Goal: Find specific page/section: Find specific page/section

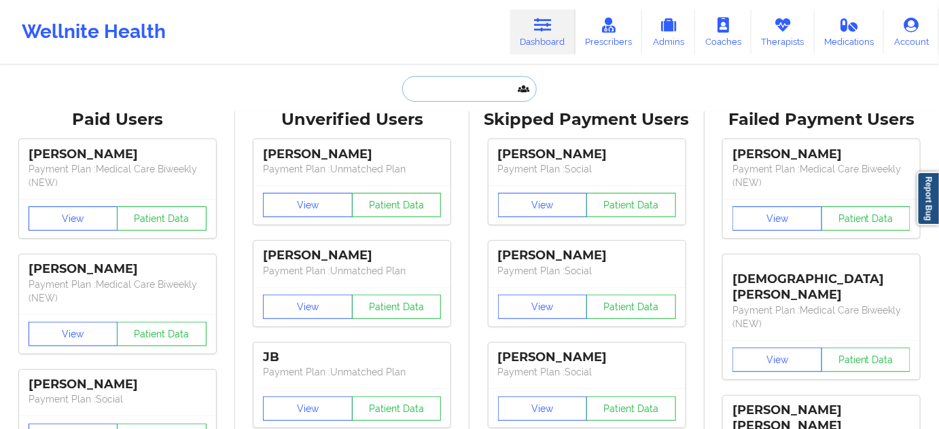
click at [431, 97] on input "text" at bounding box center [469, 89] width 135 height 26
paste input "[EMAIL_ADDRESS][PERSON_NAME][DOMAIN_NAME]"
type input "[EMAIL_ADDRESS][PERSON_NAME][DOMAIN_NAME]"
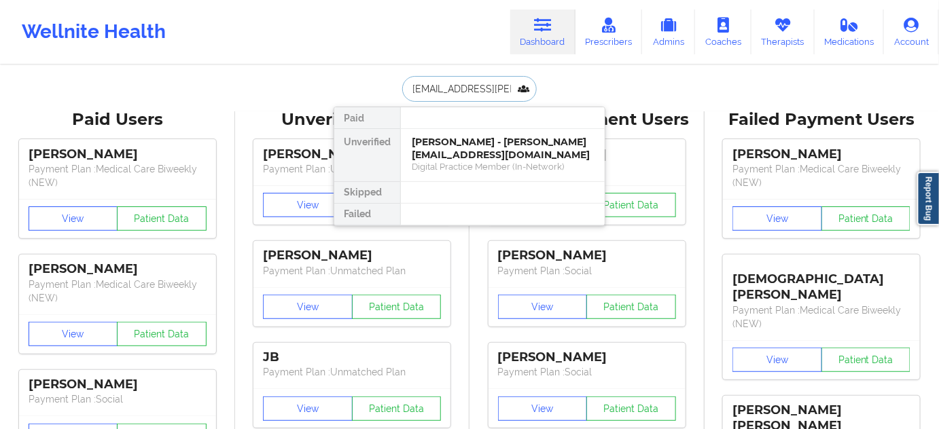
click at [447, 157] on div "[PERSON_NAME] - [PERSON_NAME][EMAIL_ADDRESS][DOMAIN_NAME]" at bounding box center [503, 148] width 182 height 25
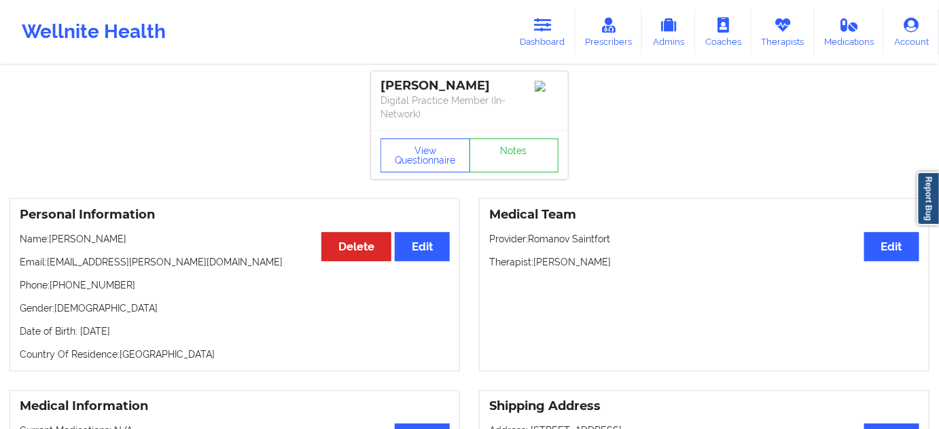
drag, startPoint x: 498, startPoint y: 80, endPoint x: 374, endPoint y: 92, distance: 124.9
click at [374, 92] on div "[PERSON_NAME] Digital Practice Member (In-Network)" at bounding box center [469, 100] width 197 height 59
copy div "[PERSON_NAME]"
drag, startPoint x: 536, startPoint y: 264, endPoint x: 616, endPoint y: 258, distance: 79.7
click at [616, 258] on p "Therapist: [PERSON_NAME]" at bounding box center [704, 262] width 430 height 14
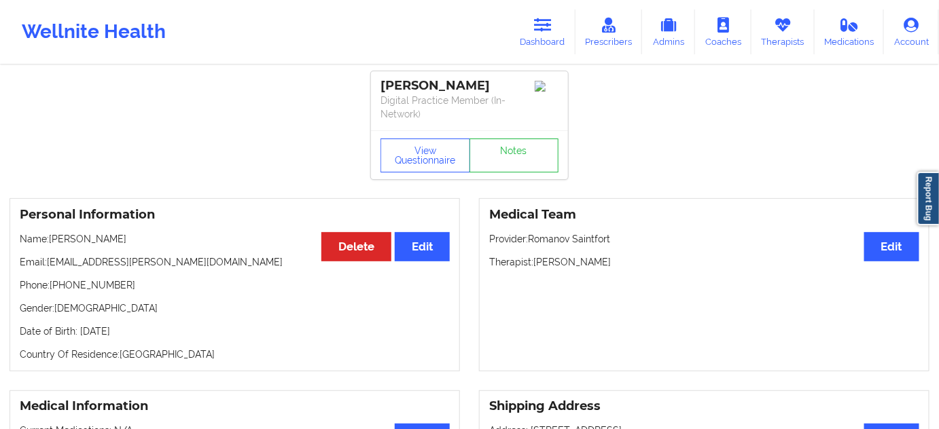
copy p "[PERSON_NAME]"
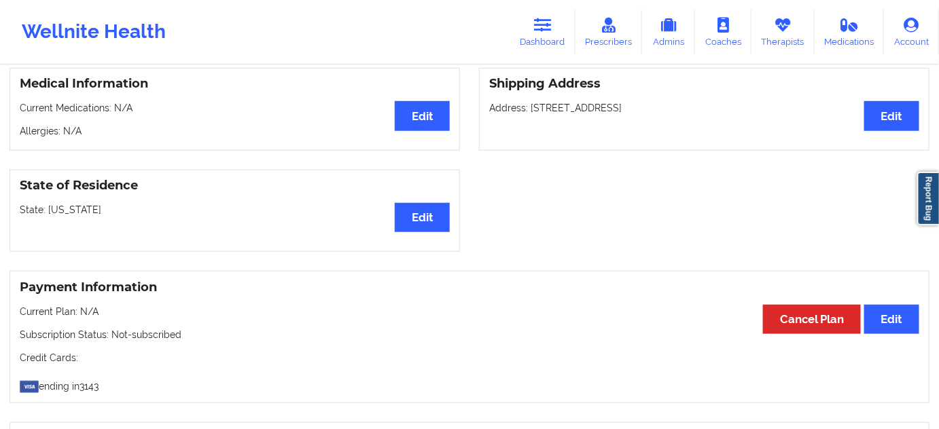
scroll to position [330, 0]
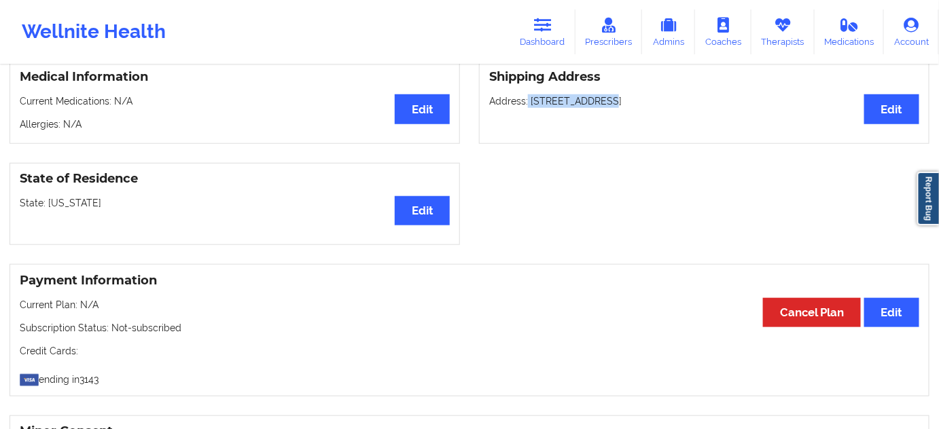
drag, startPoint x: 528, startPoint y: 101, endPoint x: 602, endPoint y: 101, distance: 74.1
click at [602, 101] on p "Address: [STREET_ADDRESS]" at bounding box center [704, 101] width 430 height 14
copy p "[STREET_ADDRESS]"
click at [613, 103] on p "Address: [STREET_ADDRESS]" at bounding box center [704, 101] width 430 height 14
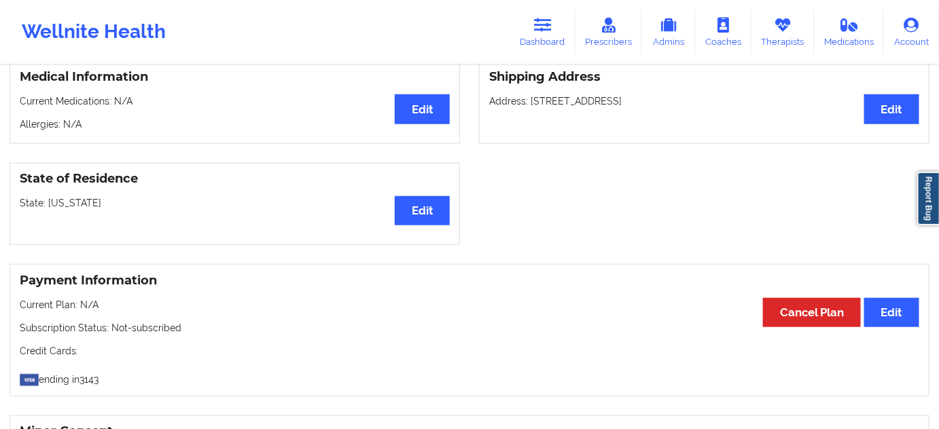
copy p "[GEOGRAPHIC_DATA]"
click at [675, 99] on p "Address: [STREET_ADDRESS]" at bounding box center [704, 101] width 430 height 14
copy p "19901"
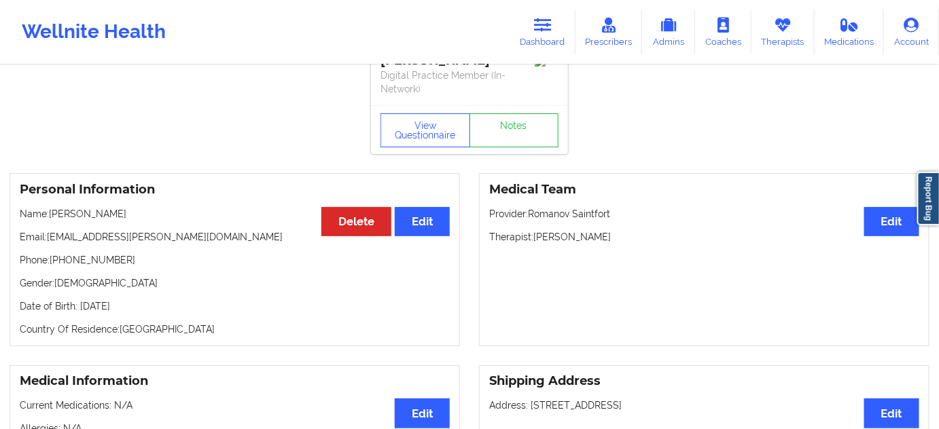
scroll to position [0, 0]
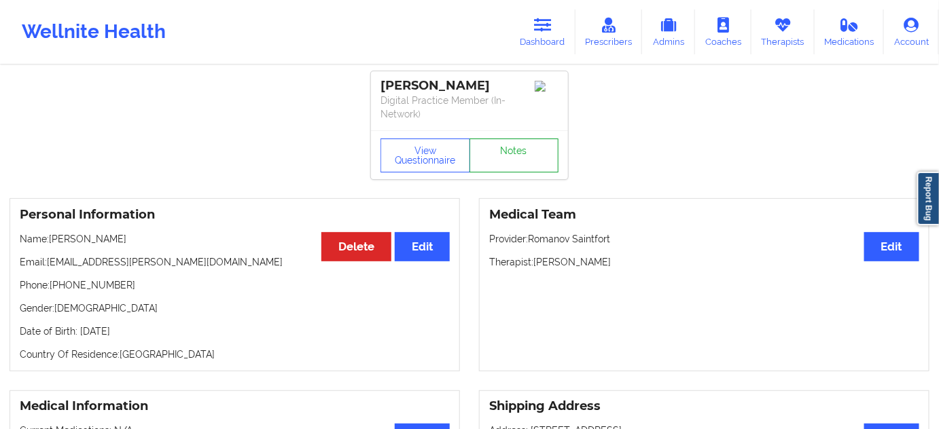
click at [496, 168] on link "Notes" at bounding box center [515, 156] width 90 height 34
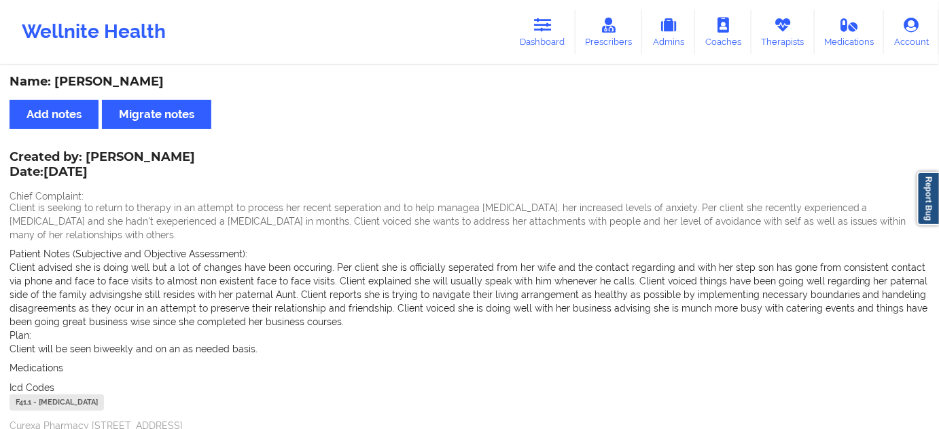
click at [27, 395] on div "F41.1 - [MEDICAL_DATA]" at bounding box center [57, 403] width 94 height 16
copy div "F41.1"
click at [545, 22] on icon at bounding box center [543, 25] width 18 height 15
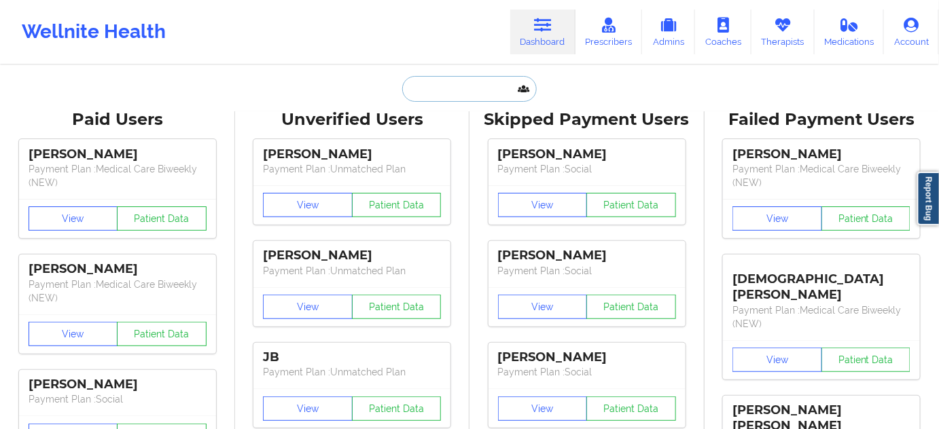
click at [465, 90] on input "text" at bounding box center [469, 89] width 135 height 26
paste input "[EMAIL_ADDRESS][DOMAIN_NAME]"
type input "[EMAIL_ADDRESS][DOMAIN_NAME]"
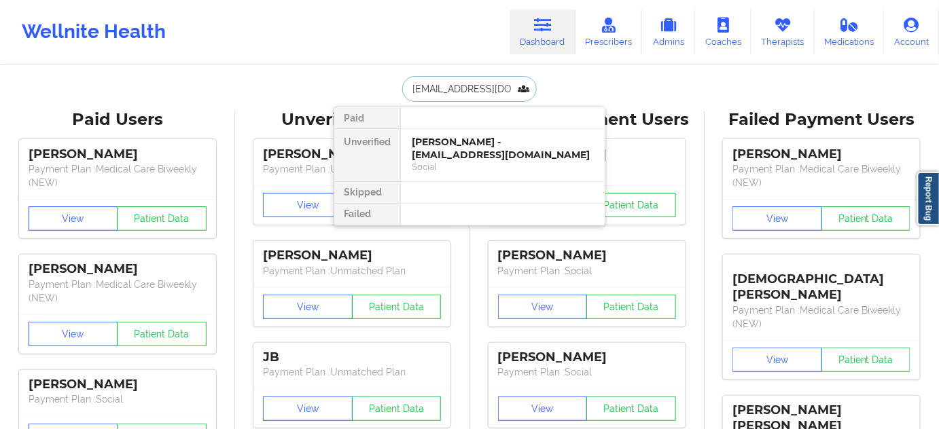
click at [451, 146] on div "[PERSON_NAME] - [EMAIL_ADDRESS][DOMAIN_NAME]" at bounding box center [503, 148] width 182 height 25
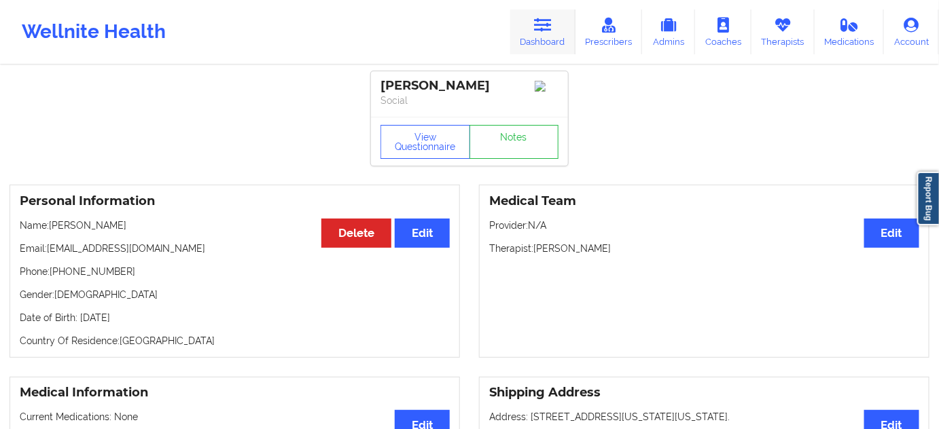
click at [550, 26] on icon at bounding box center [543, 25] width 18 height 15
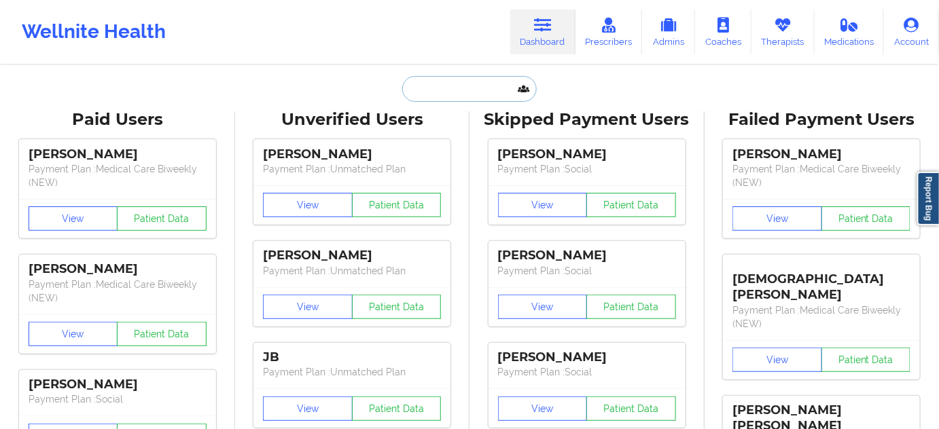
click at [498, 92] on input "text" at bounding box center [469, 89] width 135 height 26
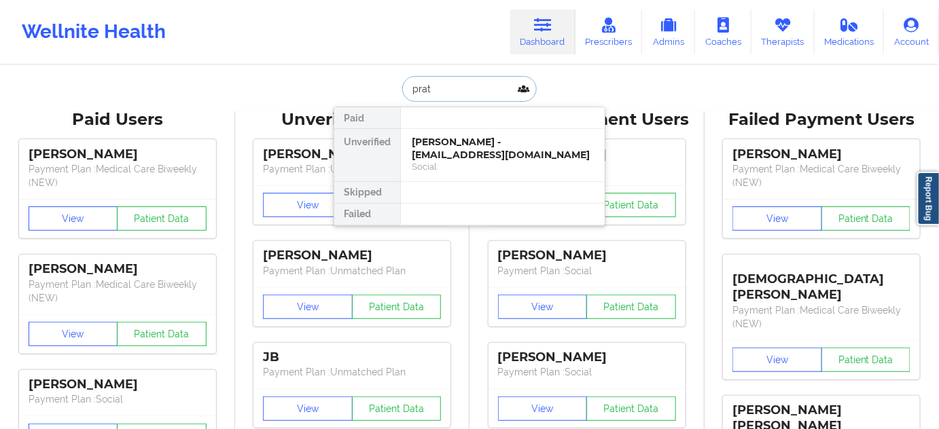
type input "[PERSON_NAME]"
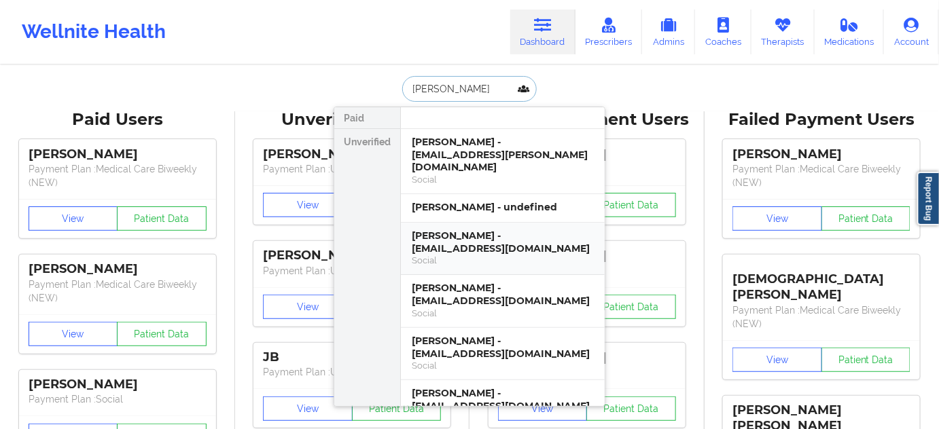
click at [469, 230] on div "[PERSON_NAME] - [EMAIL_ADDRESS][DOMAIN_NAME]" at bounding box center [503, 242] width 182 height 25
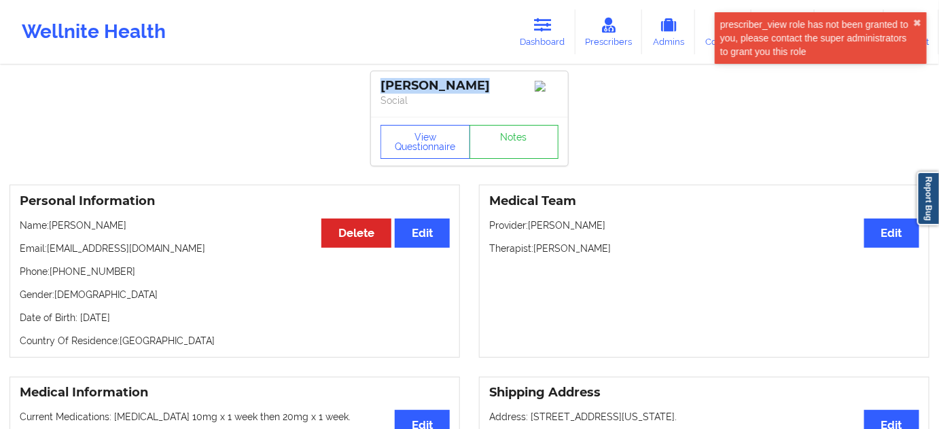
drag, startPoint x: 474, startPoint y: 82, endPoint x: 375, endPoint y: 80, distance: 99.2
click at [375, 80] on div "[PERSON_NAME] Social" at bounding box center [469, 94] width 197 height 46
copy div "[PERSON_NAME]"
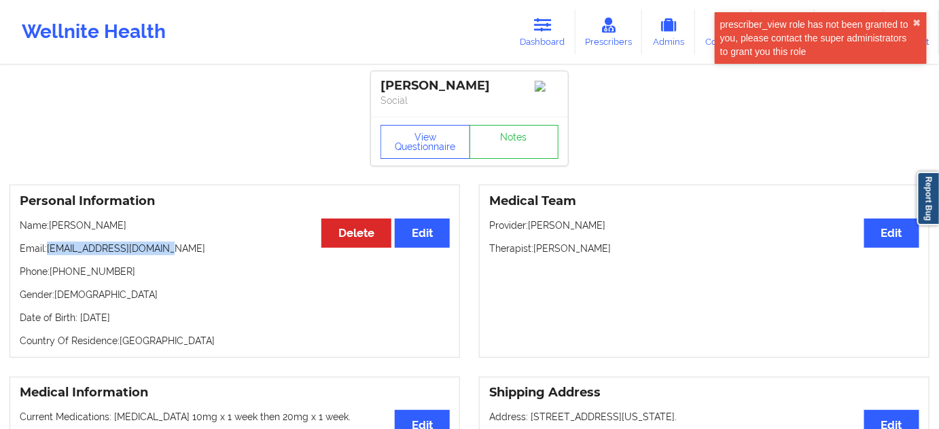
drag, startPoint x: 49, startPoint y: 254, endPoint x: 176, endPoint y: 253, distance: 127.1
click at [176, 253] on p "Email: [EMAIL_ADDRESS][DOMAIN_NAME]" at bounding box center [235, 249] width 430 height 14
copy p "[EMAIL_ADDRESS][DOMAIN_NAME]"
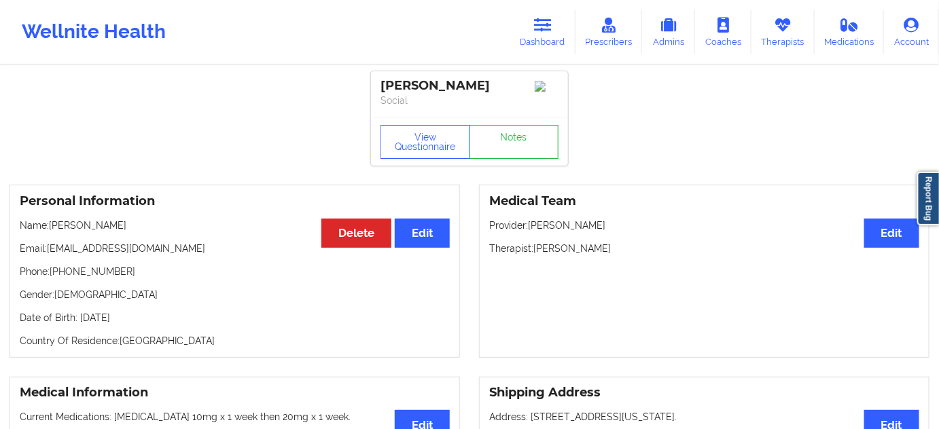
click at [456, 82] on div "[PERSON_NAME]" at bounding box center [470, 86] width 178 height 16
copy div "[PERSON_NAME]"
